Goal: Find specific page/section: Find specific page/section

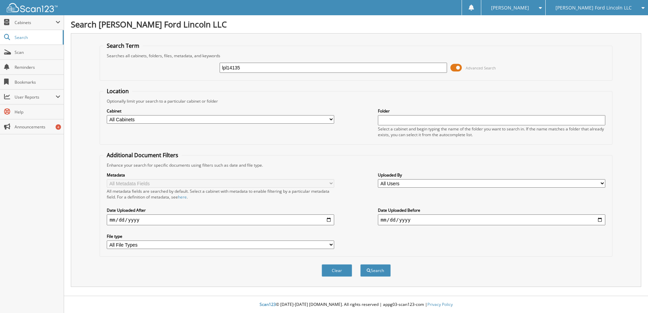
type input "lpl14135"
click at [360, 264] on button "Search" at bounding box center [375, 270] width 31 height 13
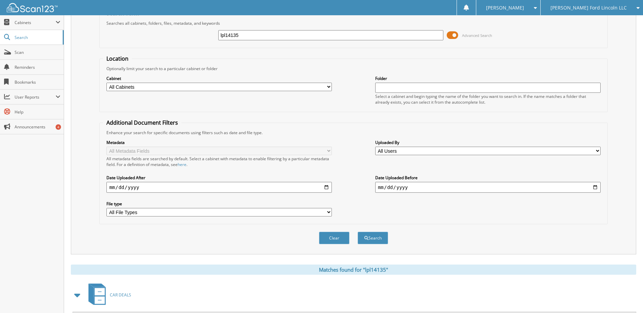
scroll to position [93, 0]
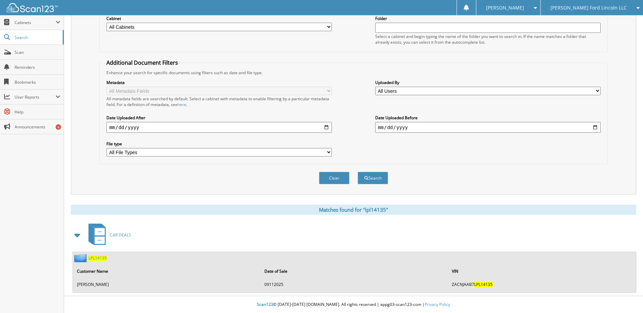
click at [102, 257] on span "LPL14135" at bounding box center [97, 258] width 18 height 6
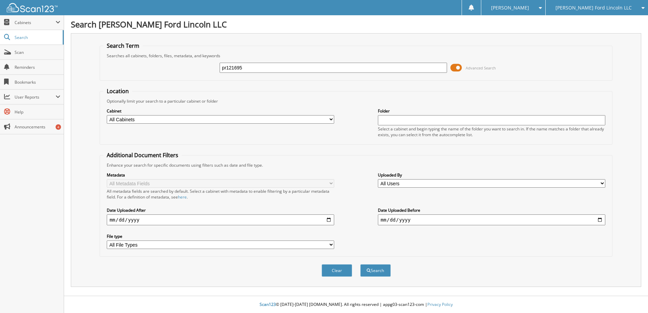
type input "pr121695"
click at [360, 264] on button "Search" at bounding box center [375, 270] width 31 height 13
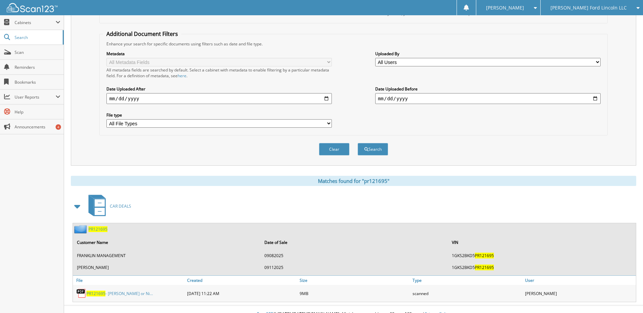
scroll to position [131, 0]
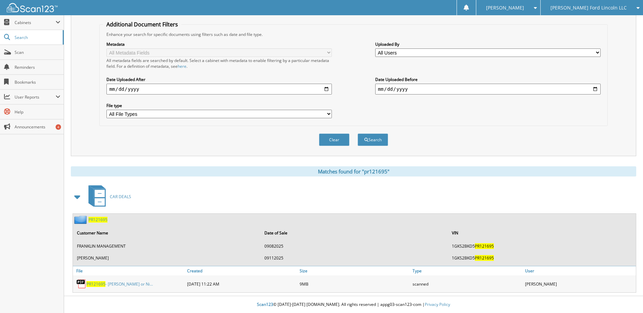
click at [94, 286] on span "PR121695" at bounding box center [95, 284] width 19 height 6
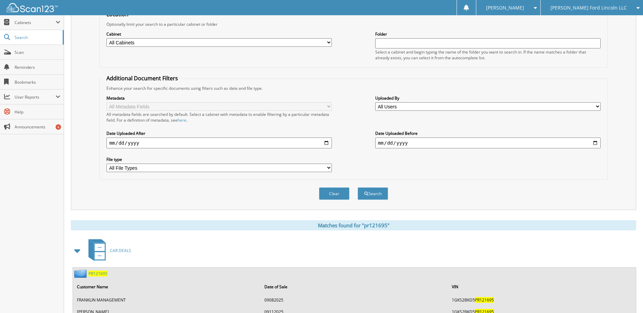
scroll to position [0, 0]
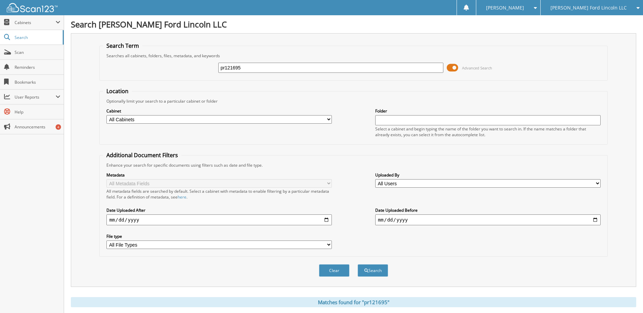
click at [236, 69] on input "pr121695" at bounding box center [330, 68] width 225 height 10
type input "ref54555"
click at [358, 264] on button "Search" at bounding box center [373, 270] width 31 height 13
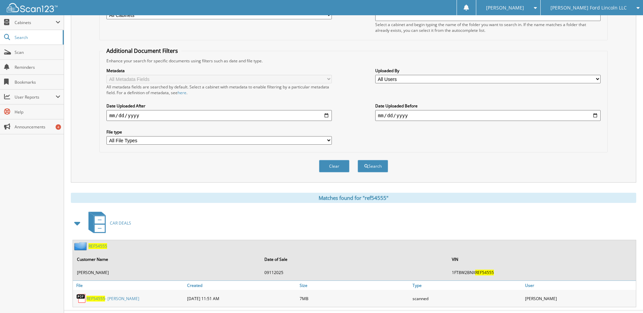
scroll to position [119, 0]
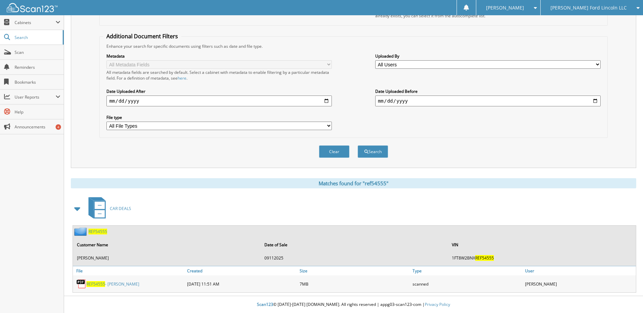
click at [97, 281] on link "REF54555 - Henson, Robbie Gail" at bounding box center [112, 284] width 53 height 6
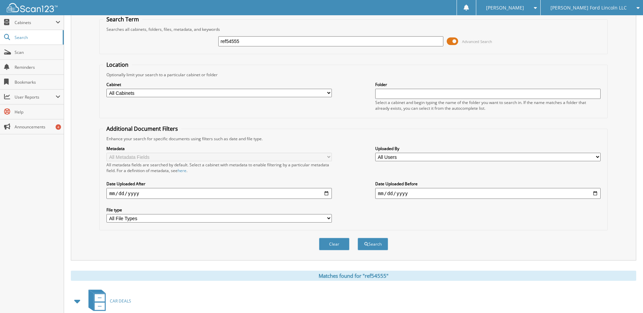
scroll to position [18, 0]
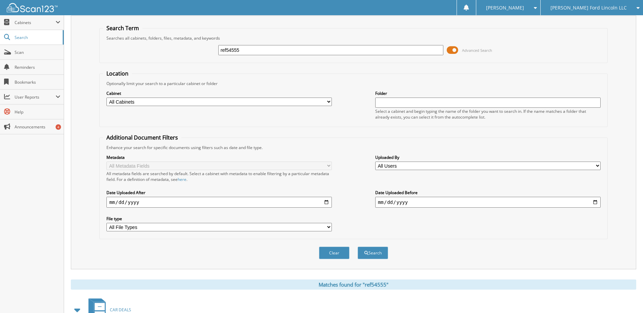
click at [237, 51] on input "ref54555" at bounding box center [330, 50] width 225 height 10
type input "sre26491"
click at [358, 247] on button "Search" at bounding box center [373, 253] width 31 height 13
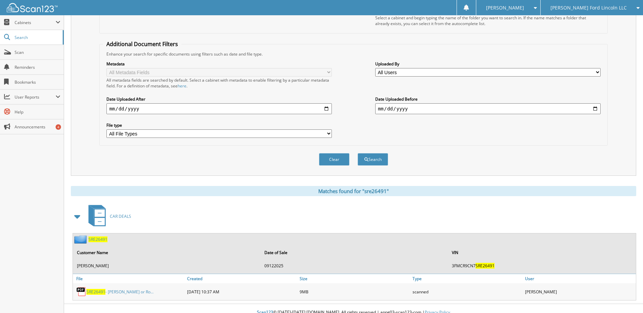
scroll to position [119, 0]
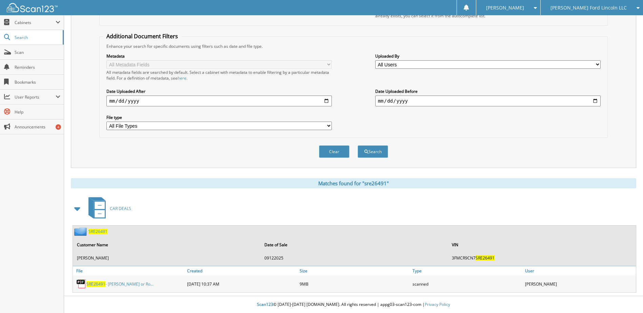
click at [101, 285] on span "SRE26491" at bounding box center [95, 284] width 19 height 6
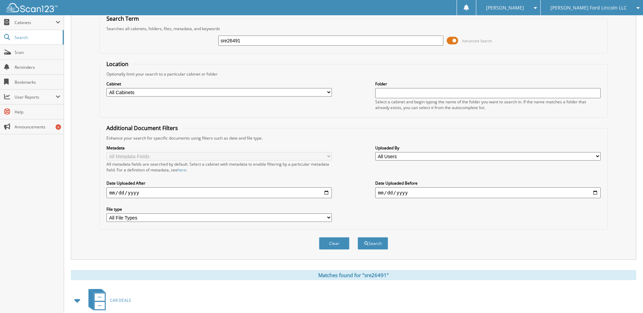
scroll to position [18, 0]
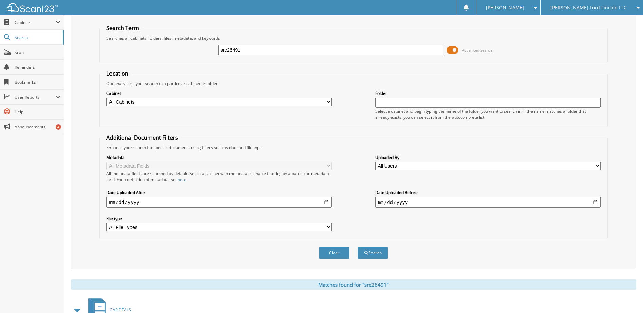
click at [232, 48] on input "sre26491" at bounding box center [330, 50] width 225 height 10
type input "nf212899"
click at [358, 247] on button "Search" at bounding box center [373, 253] width 31 height 13
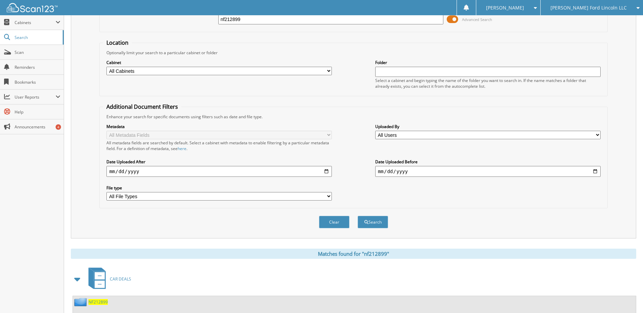
scroll to position [93, 0]
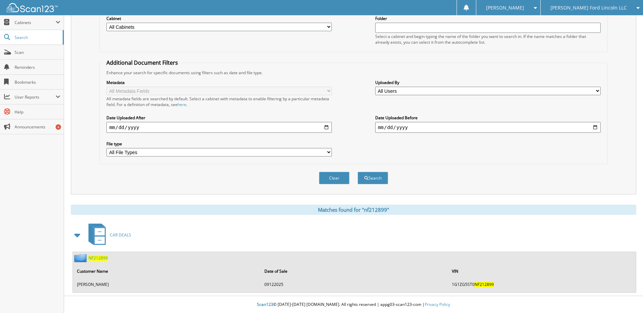
click at [96, 259] on span "NF212899" at bounding box center [97, 258] width 19 height 6
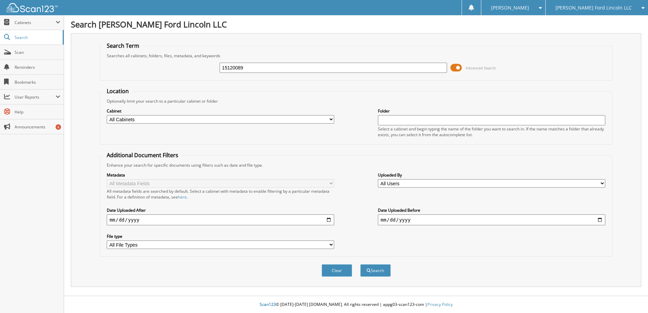
type input "15120089"
click at [360, 264] on button "Search" at bounding box center [375, 270] width 31 height 13
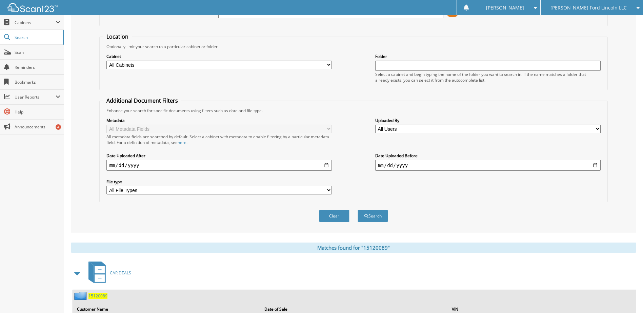
scroll to position [93, 0]
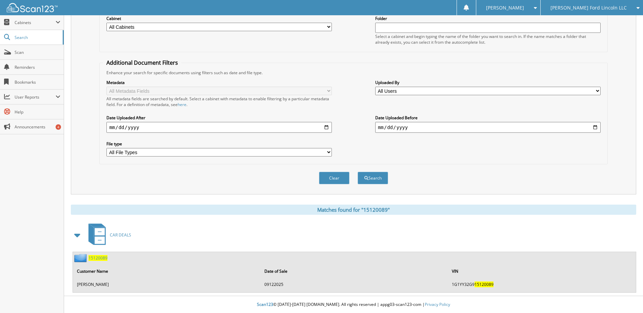
click at [94, 258] on span "15120089" at bounding box center [97, 258] width 19 height 6
